Goal: Task Accomplishment & Management: Manage account settings

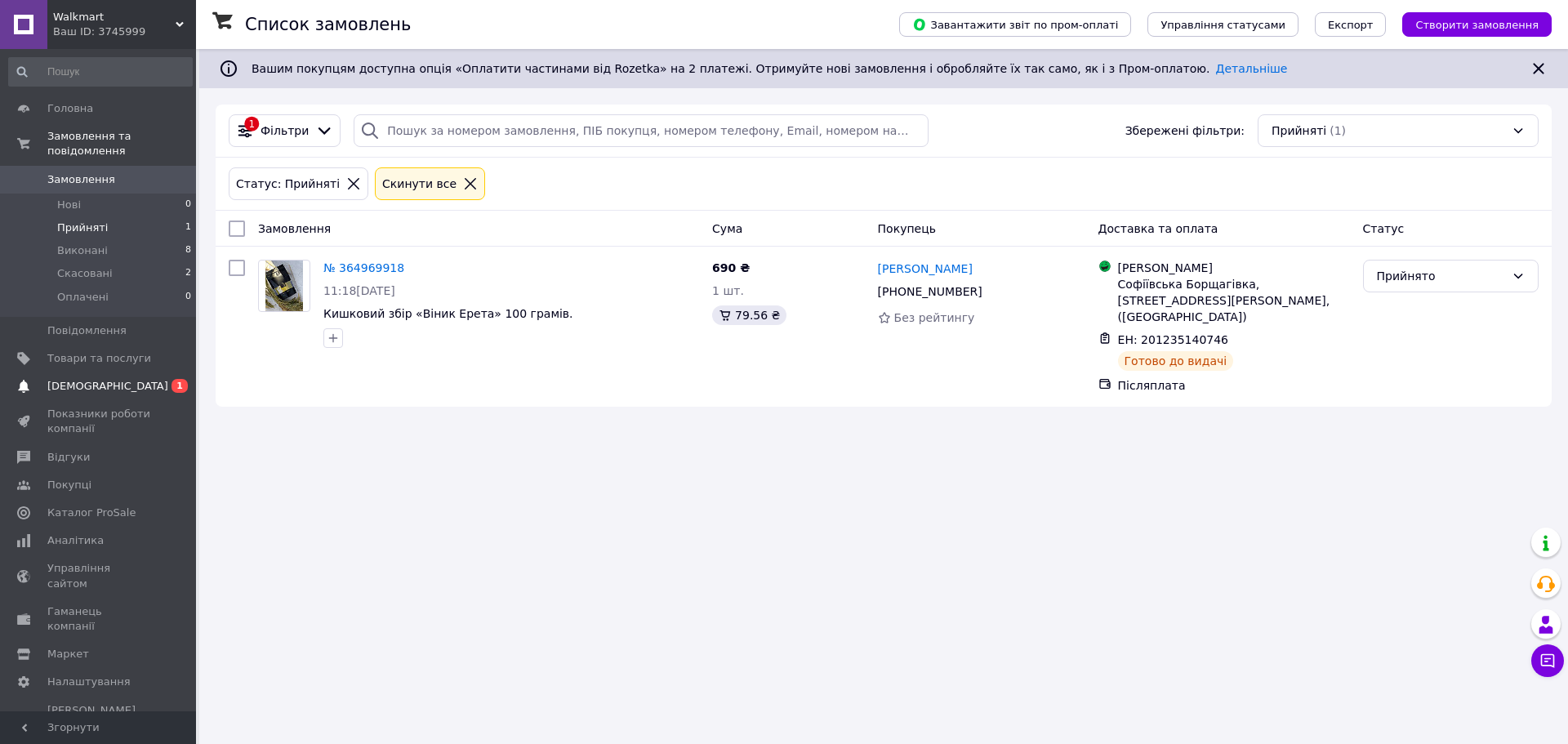
click at [113, 381] on link "Сповіщення 0 1" at bounding box center [100, 386] width 201 height 28
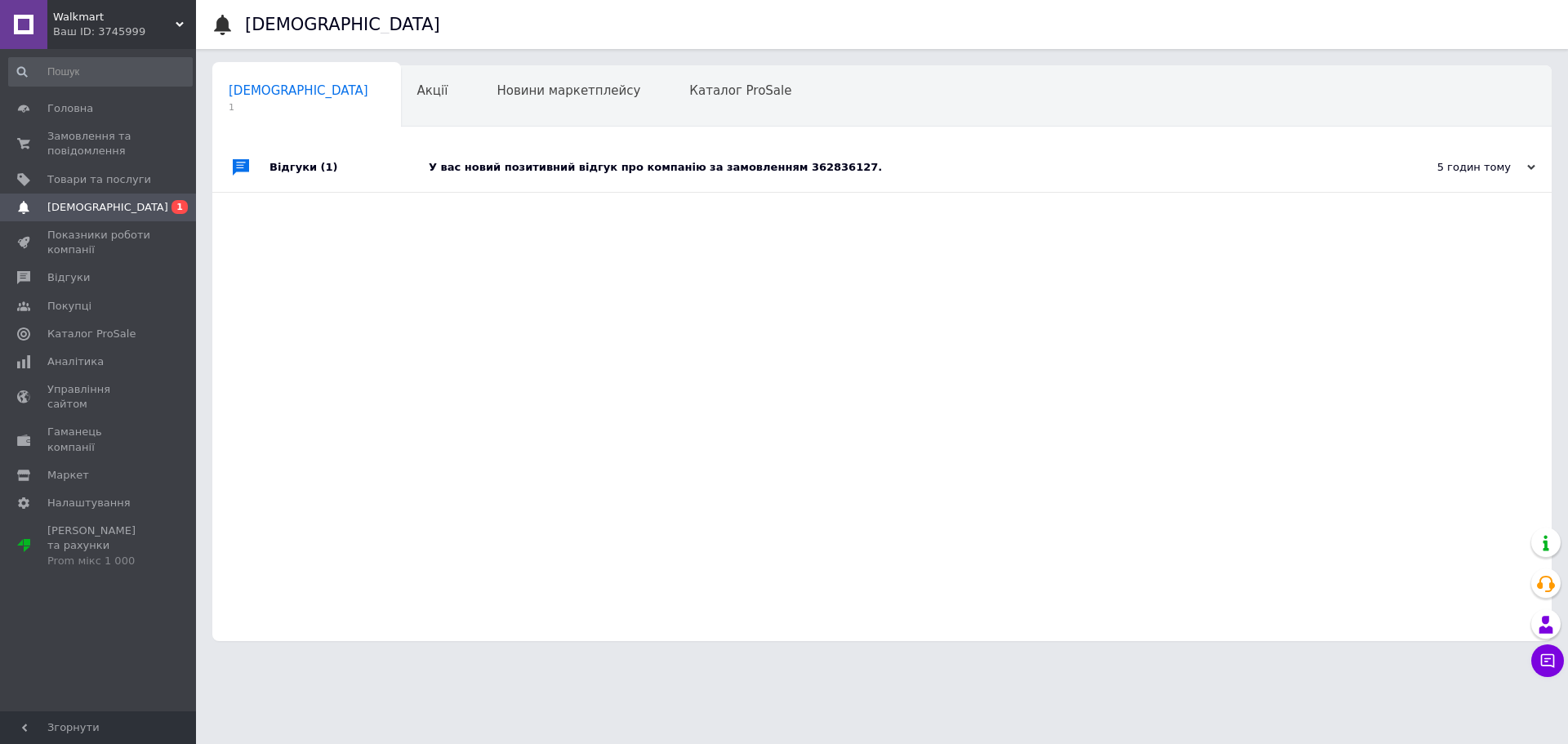
click at [485, 171] on div "У вас новий позитивний відгук про компанію за замовленням 362836127." at bounding box center [900, 167] width 943 height 15
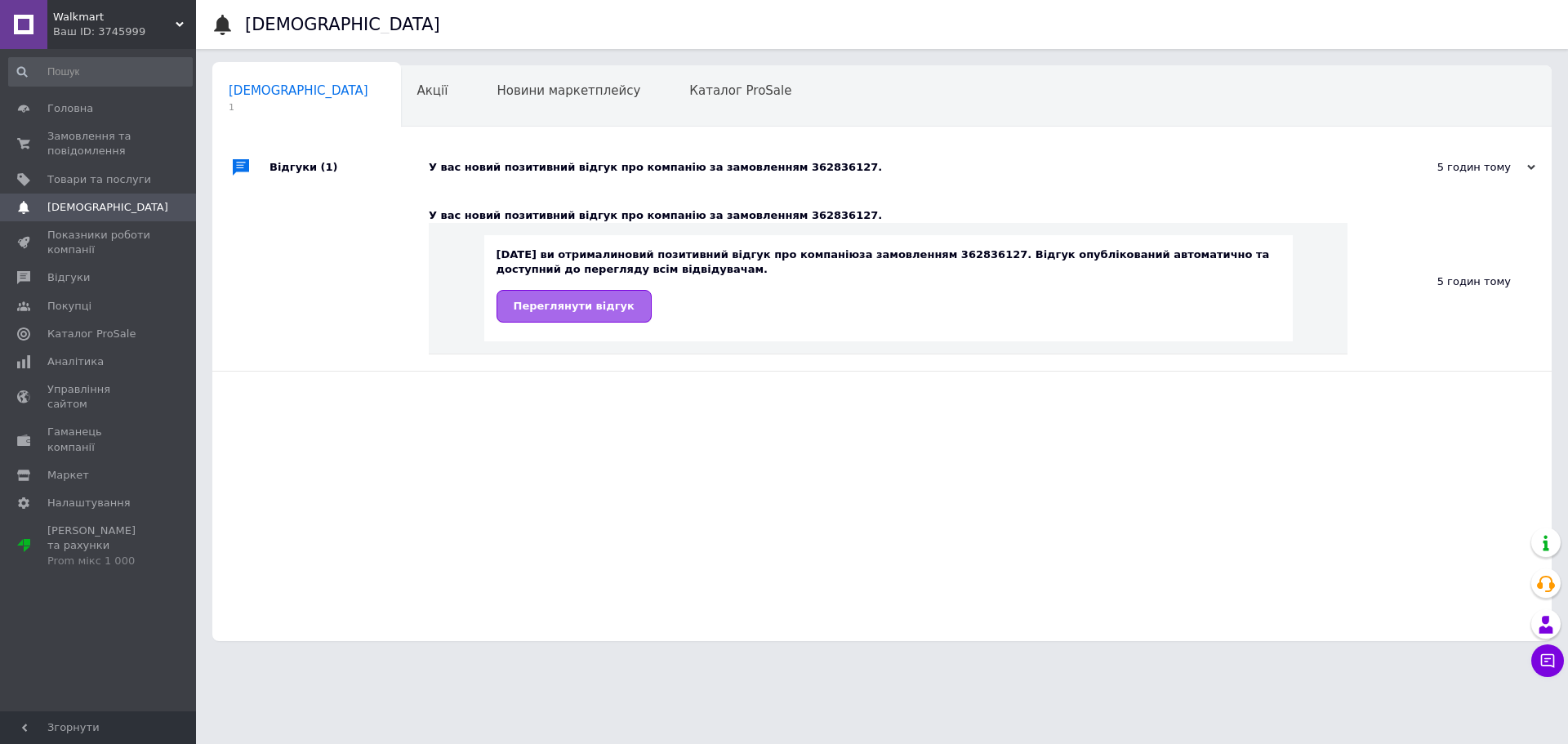
click at [561, 303] on span "Переглянути відгук" at bounding box center [573, 306] width 121 height 13
click at [96, 286] on link "Відгуки" at bounding box center [100, 277] width 201 height 28
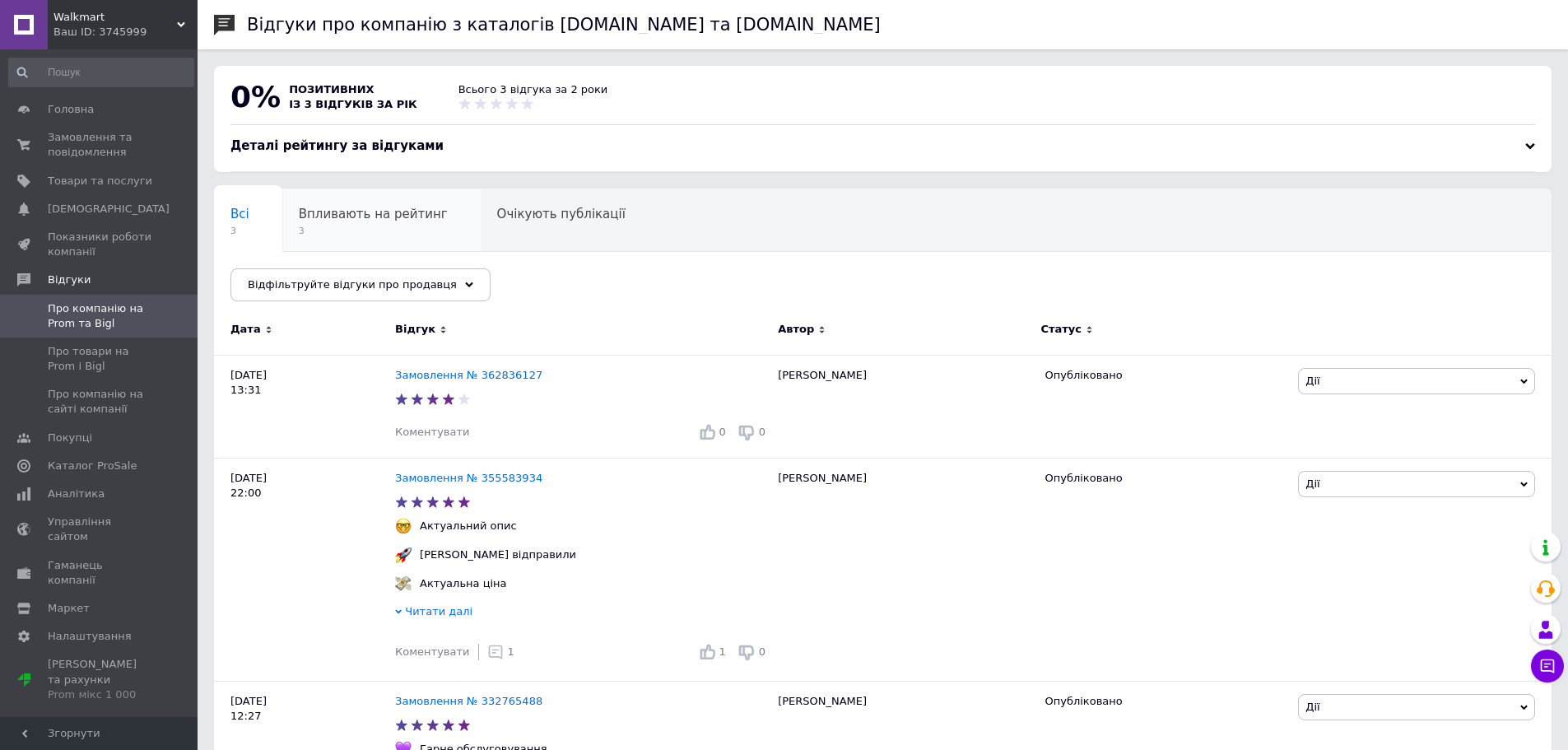
click at [366, 220] on span "Впливають на рейтинг" at bounding box center [373, 213] width 149 height 15
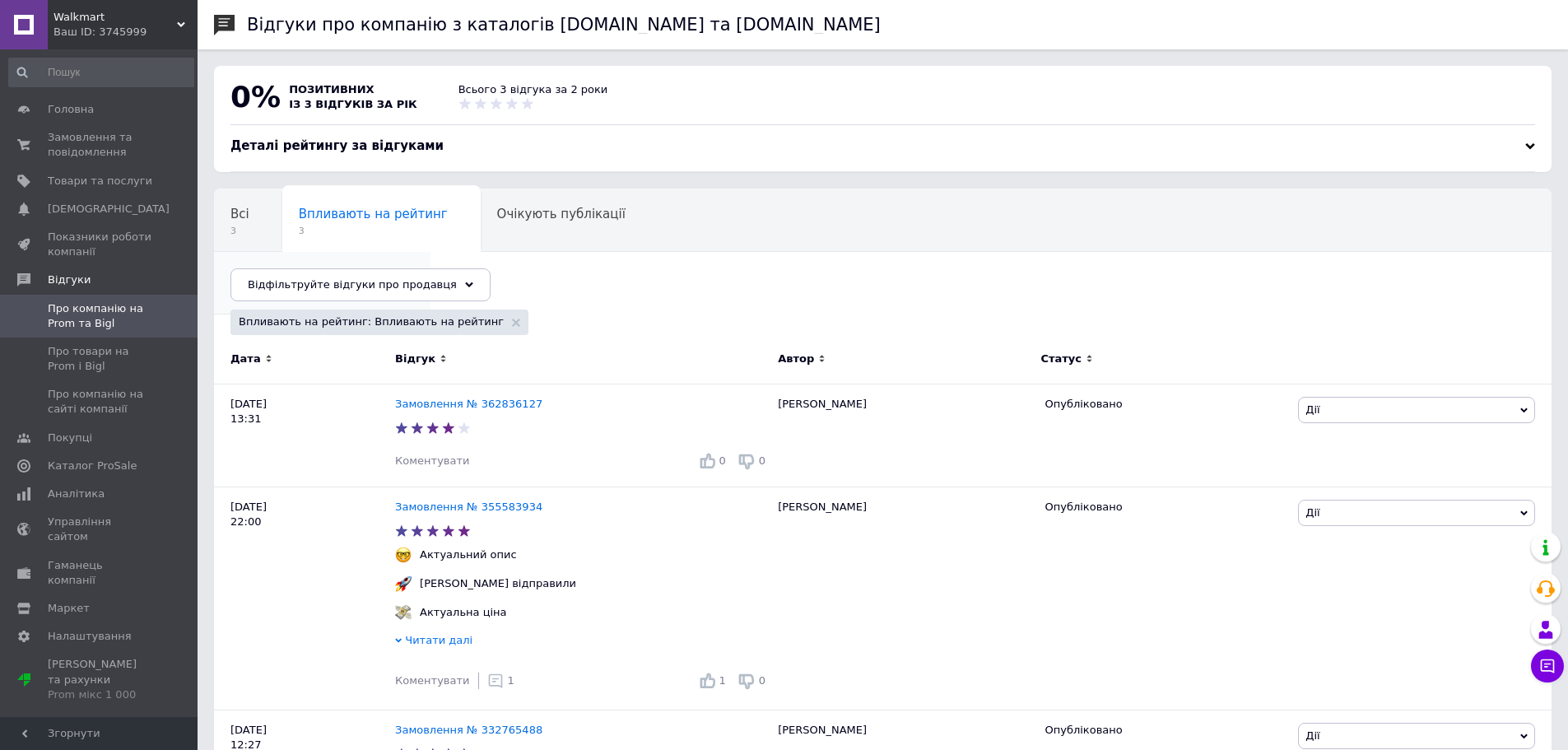
drag, startPoint x: 773, startPoint y: 199, endPoint x: 763, endPoint y: 202, distance: 10.4
click at [430, 252] on div "Опубліковані без комен... 2" at bounding box center [322, 284] width 216 height 63
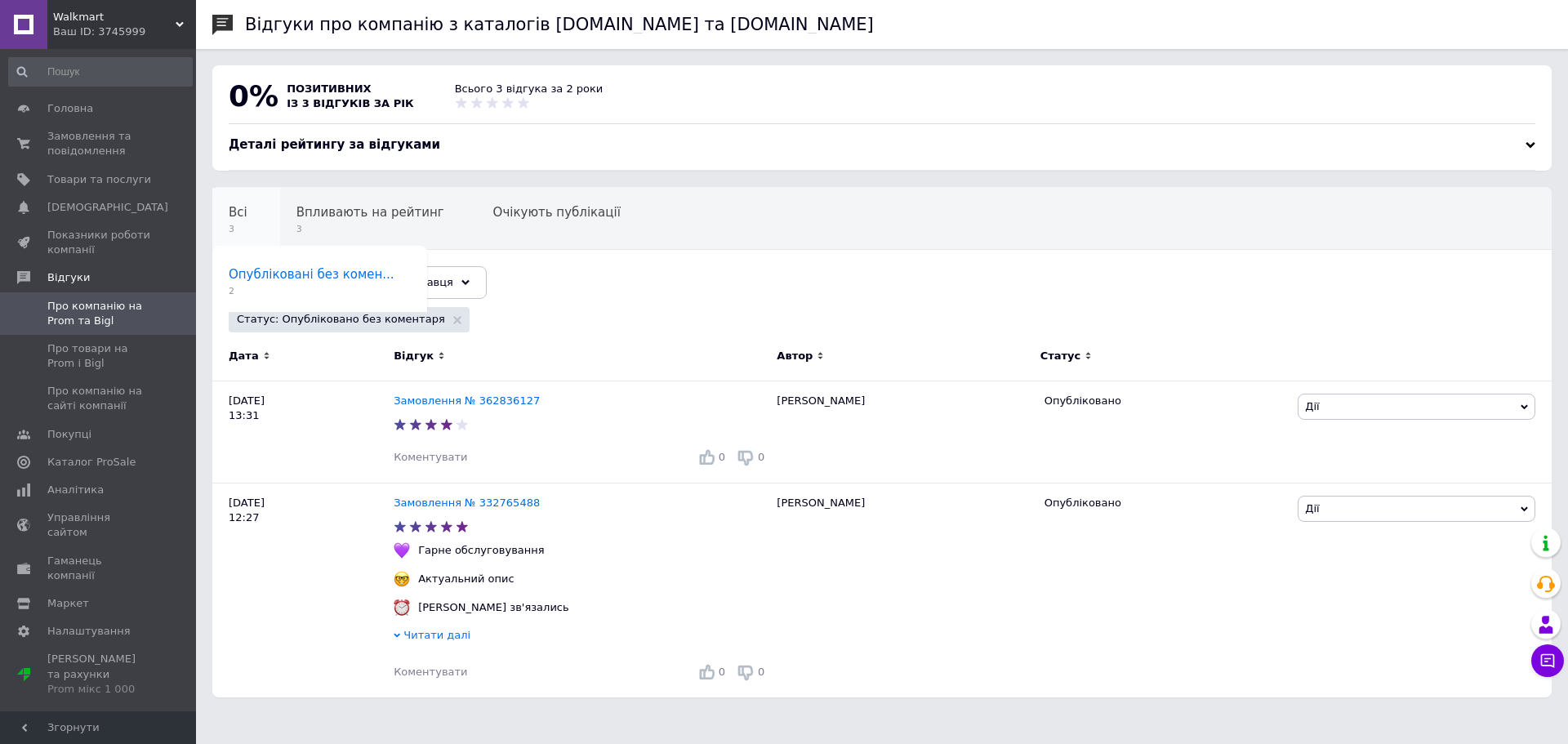
click at [246, 224] on div "Всі 3" at bounding box center [246, 219] width 68 height 62
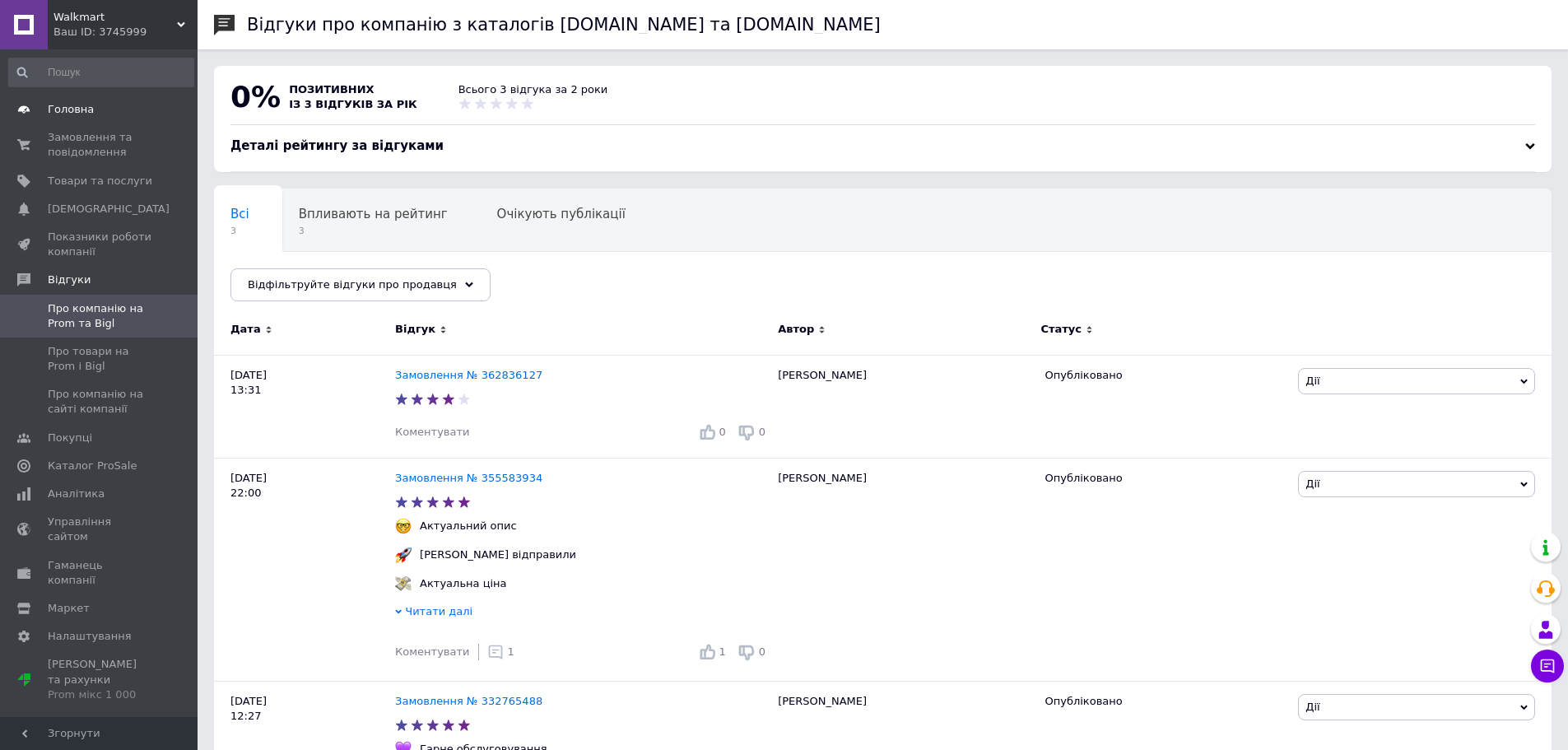
click at [64, 122] on link "Головна" at bounding box center [101, 110] width 202 height 28
